Goal: Task Accomplishment & Management: Use online tool/utility

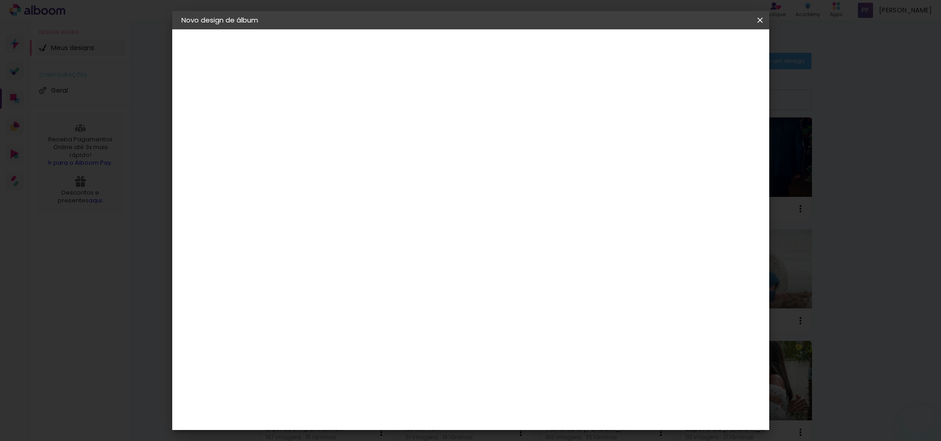
click at [760, 18] on iron-icon at bounding box center [760, 20] width 11 height 9
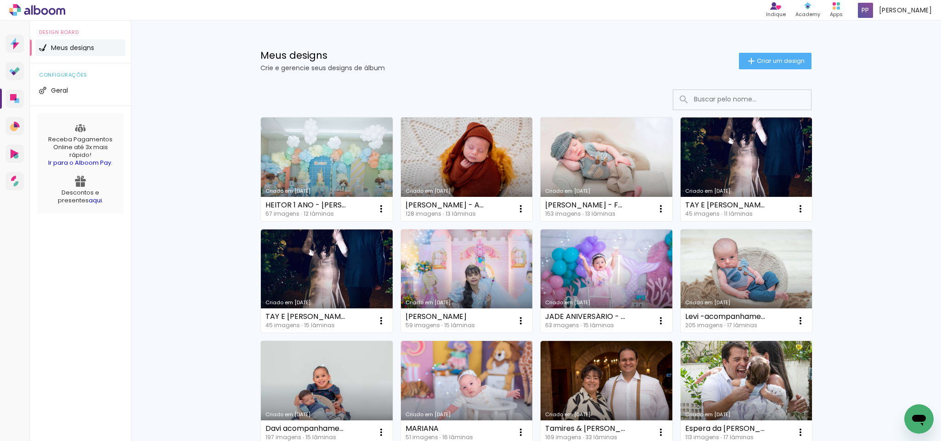
click at [590, 162] on link "Criado em [DATE]" at bounding box center [607, 170] width 132 height 104
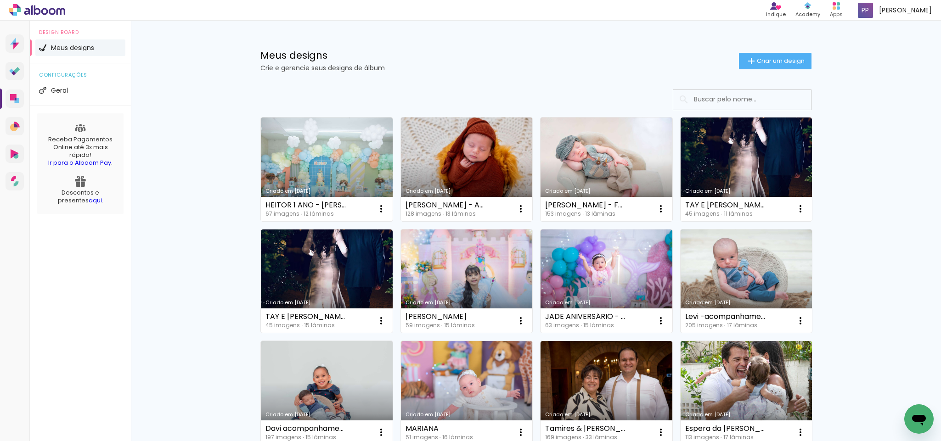
click at [461, 143] on link "Criado em [DATE]" at bounding box center [467, 170] width 132 height 104
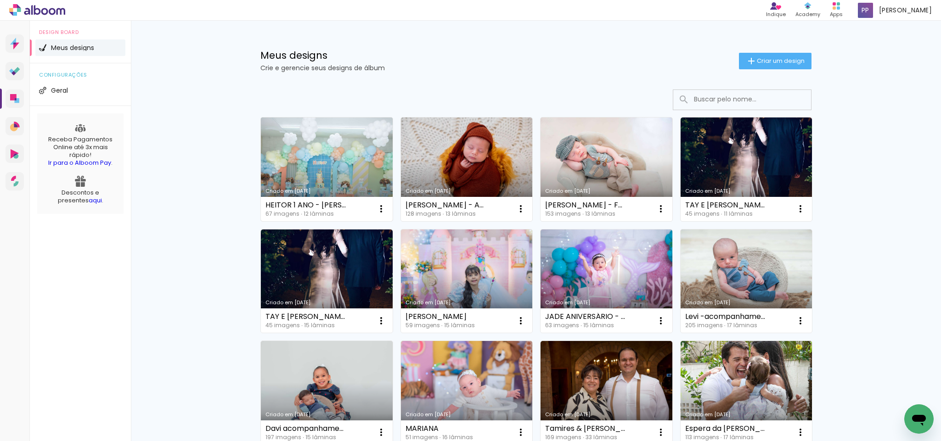
click at [312, 153] on link "Criado em [DATE]" at bounding box center [327, 170] width 132 height 104
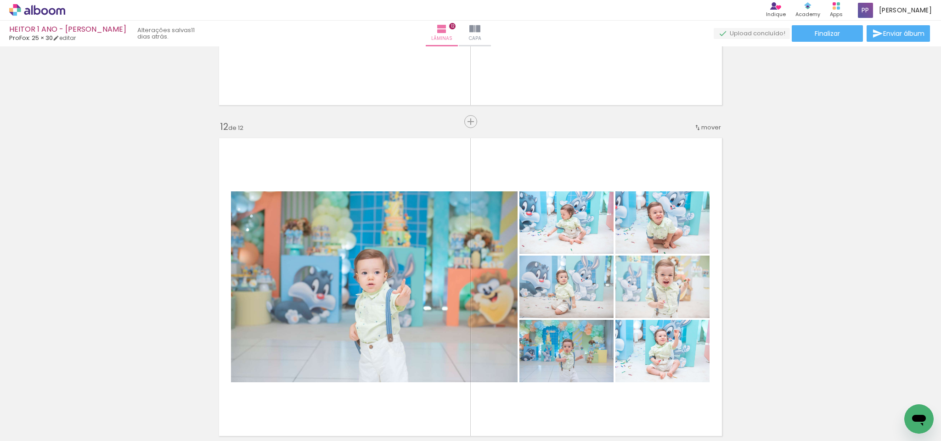
scroll to position [0, 2584]
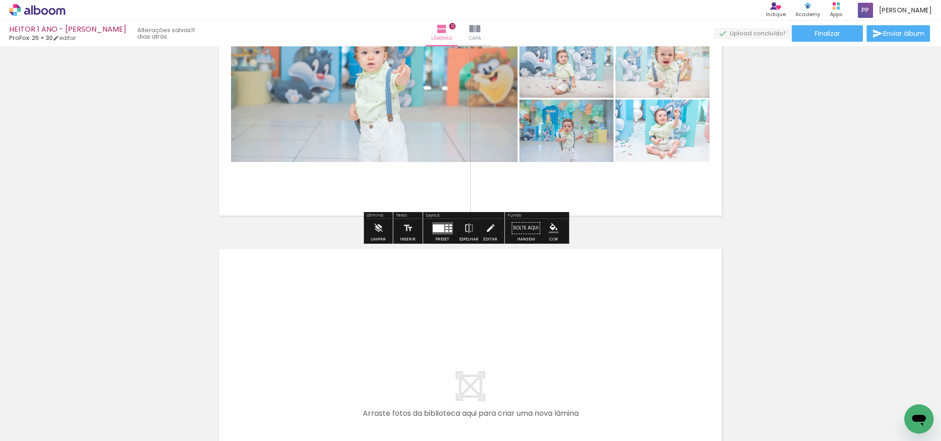
scroll to position [3652, 0]
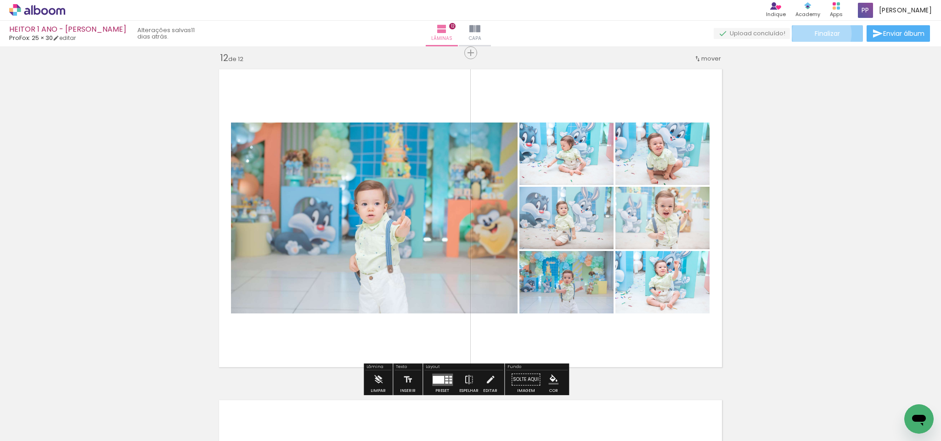
click at [819, 34] on span "Finalizar" at bounding box center [827, 33] width 25 height 6
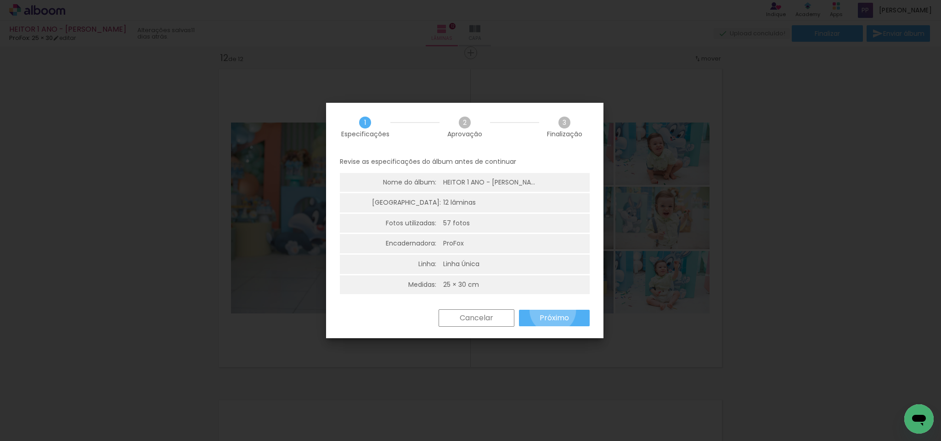
click at [554, 311] on paper-button "Próximo" at bounding box center [554, 318] width 71 height 17
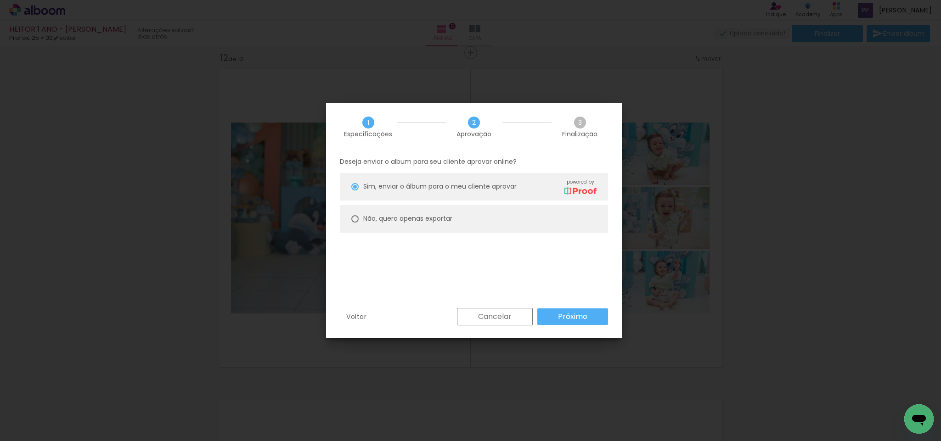
click at [352, 220] on div at bounding box center [354, 218] width 7 height 7
type paper-radio-button "on"
click at [0, 0] on slot "Próximo" at bounding box center [0, 0] width 0 height 0
type input "Alta, 300 DPI"
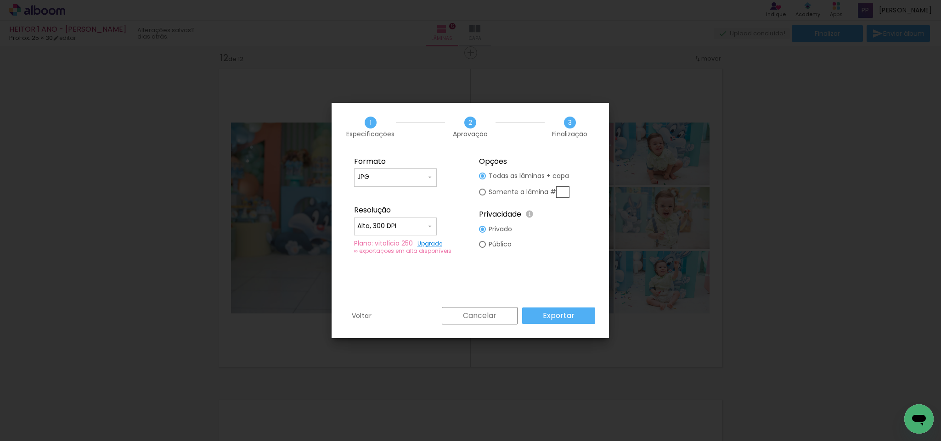
click at [0, 0] on slot "Exportar" at bounding box center [0, 0] width 0 height 0
